Goal: Task Accomplishment & Management: Complete application form

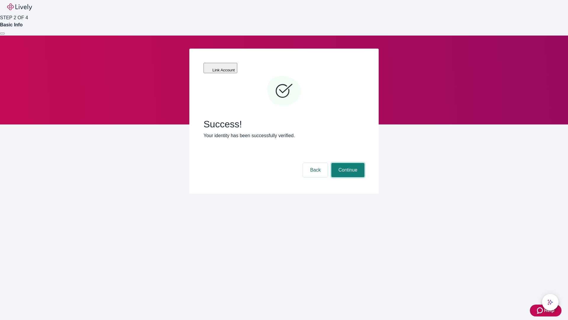
click at [347, 163] on button "Continue" at bounding box center [347, 170] width 33 height 14
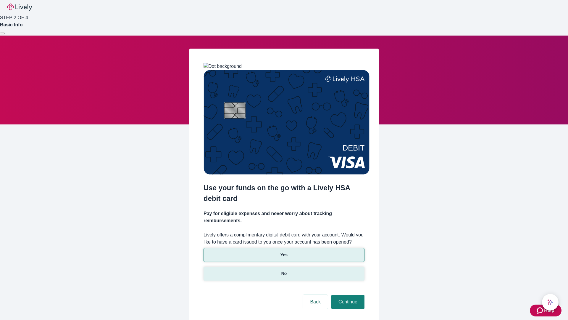
click at [284, 270] on p "No" at bounding box center [284, 273] width 6 height 6
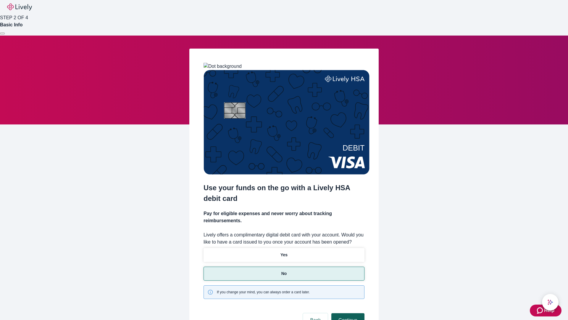
click at [347, 313] on button "Continue" at bounding box center [347, 320] width 33 height 14
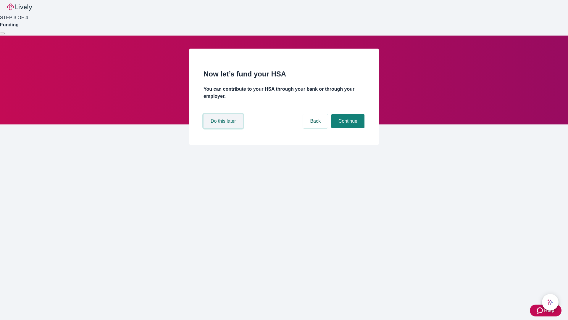
click at [224, 128] on button "Do this later" at bounding box center [223, 121] width 39 height 14
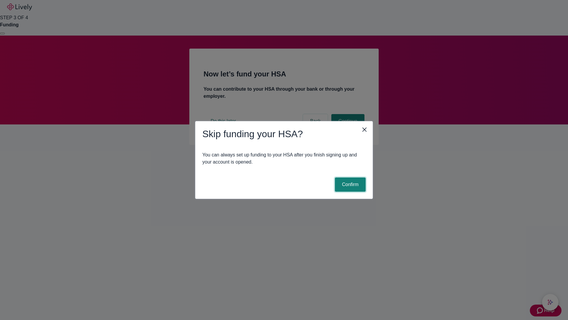
click at [350, 184] on button "Confirm" at bounding box center [350, 184] width 31 height 14
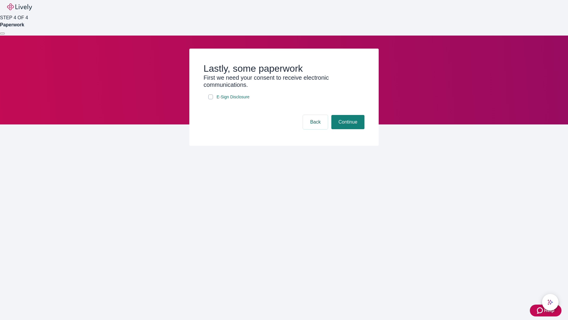
click at [211, 99] on input "E-Sign Disclosure" at bounding box center [210, 96] width 5 height 5
checkbox input "true"
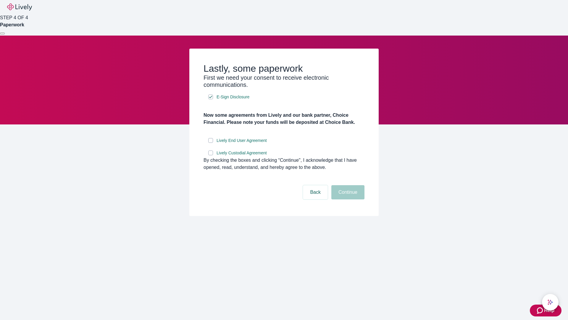
click at [211, 143] on input "Lively End User Agreement" at bounding box center [210, 140] width 5 height 5
checkbox input "true"
click at [211, 155] on input "Lively Custodial Agreement" at bounding box center [210, 152] width 5 height 5
checkbox input "true"
click at [347, 199] on button "Continue" at bounding box center [347, 192] width 33 height 14
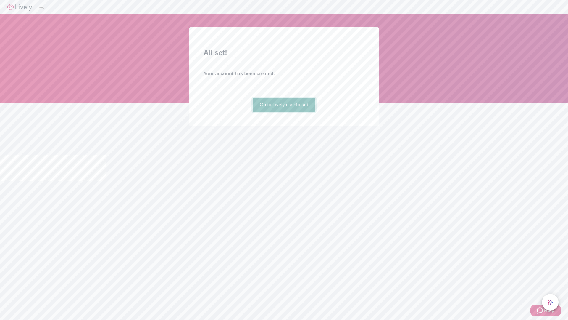
click at [284, 112] on link "Go to Lively dashboard" at bounding box center [284, 105] width 63 height 14
